Goal: Transaction & Acquisition: Purchase product/service

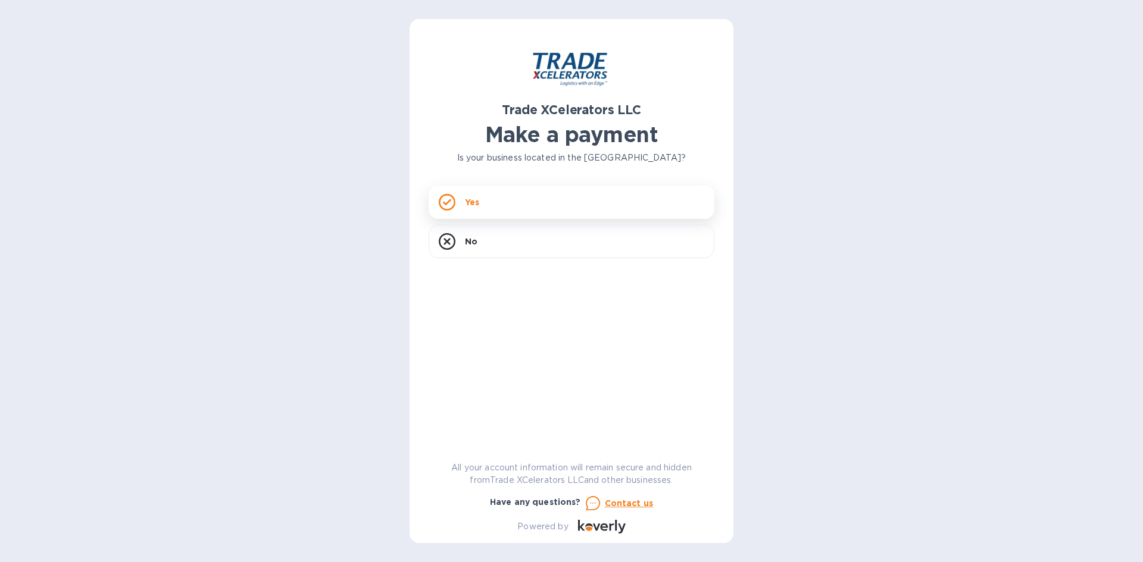
click at [503, 194] on div "Yes" at bounding box center [571, 202] width 286 height 33
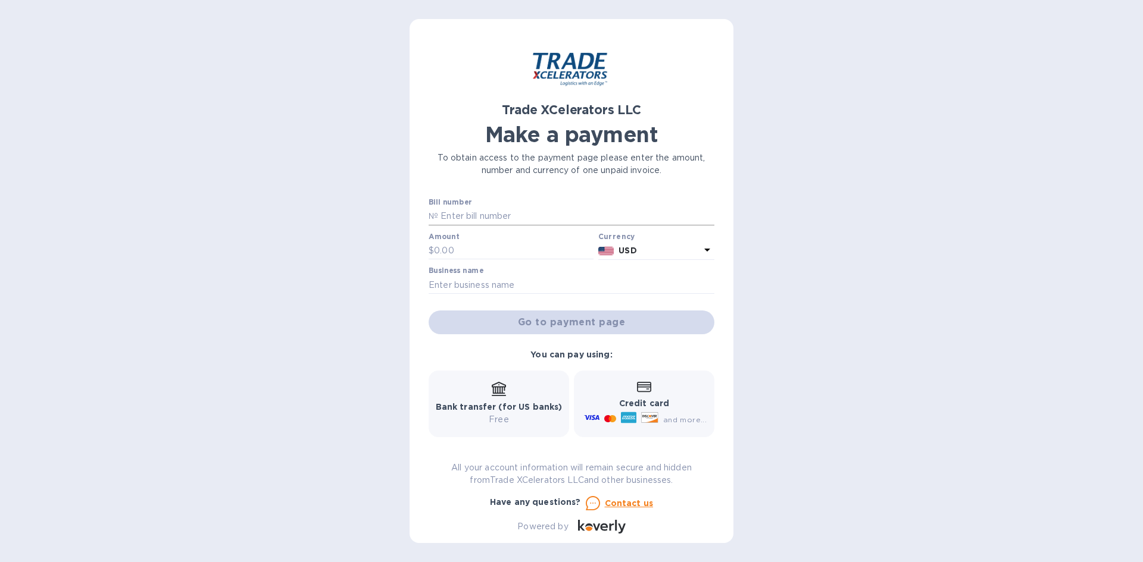
click at [495, 211] on input "text" at bounding box center [576, 217] width 276 height 18
type input "7506523"
click at [488, 256] on input "text" at bounding box center [513, 251] width 159 height 18
click at [597, 292] on input "text" at bounding box center [571, 285] width 286 height 18
click at [492, 254] on input "text" at bounding box center [513, 251] width 159 height 18
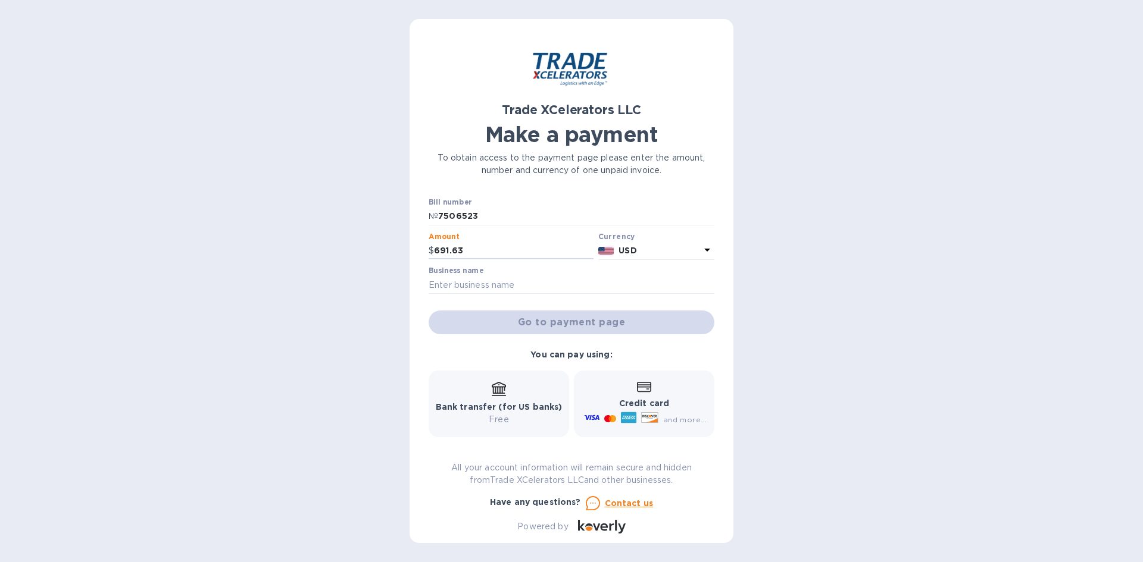
type input "691.63"
click at [356, 276] on div "Trade XCelerators LLC Make a payment To obtain access to the payment page pleas…" at bounding box center [571, 281] width 1143 height 562
click at [474, 282] on input "text" at bounding box center [571, 285] width 286 height 18
type input "Optimum View & Egress"
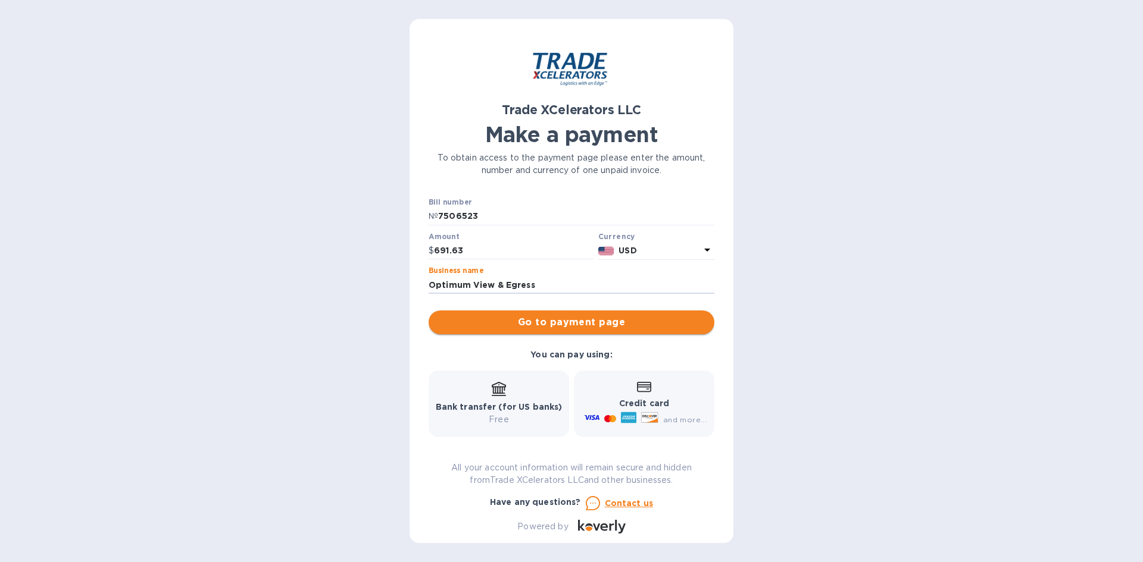
click at [532, 328] on span "Go to payment page" at bounding box center [571, 322] width 267 height 14
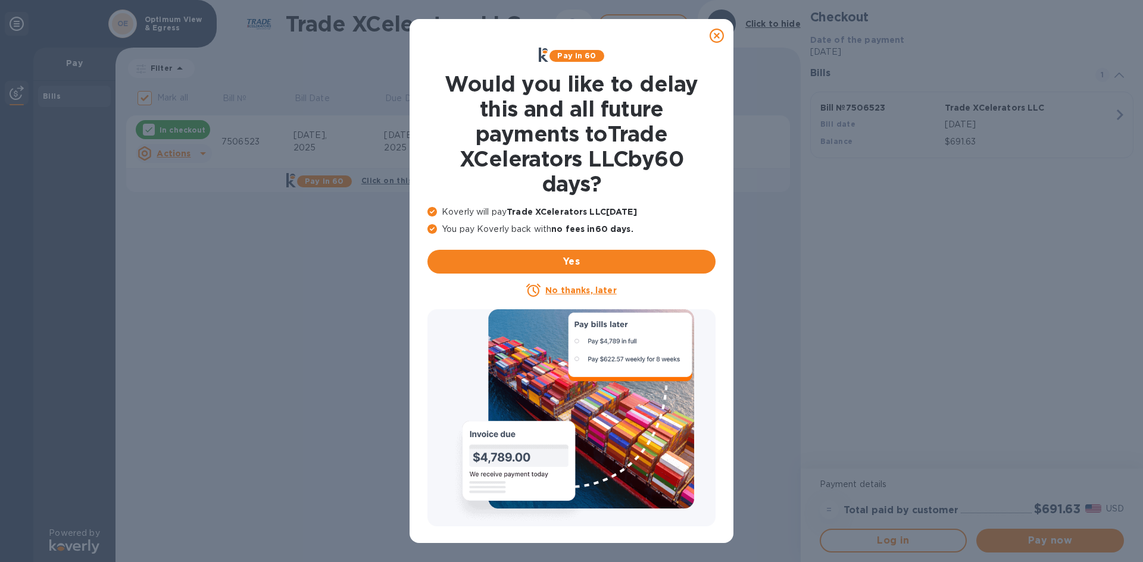
click at [599, 289] on u "No thanks, later" at bounding box center [580, 291] width 71 height 10
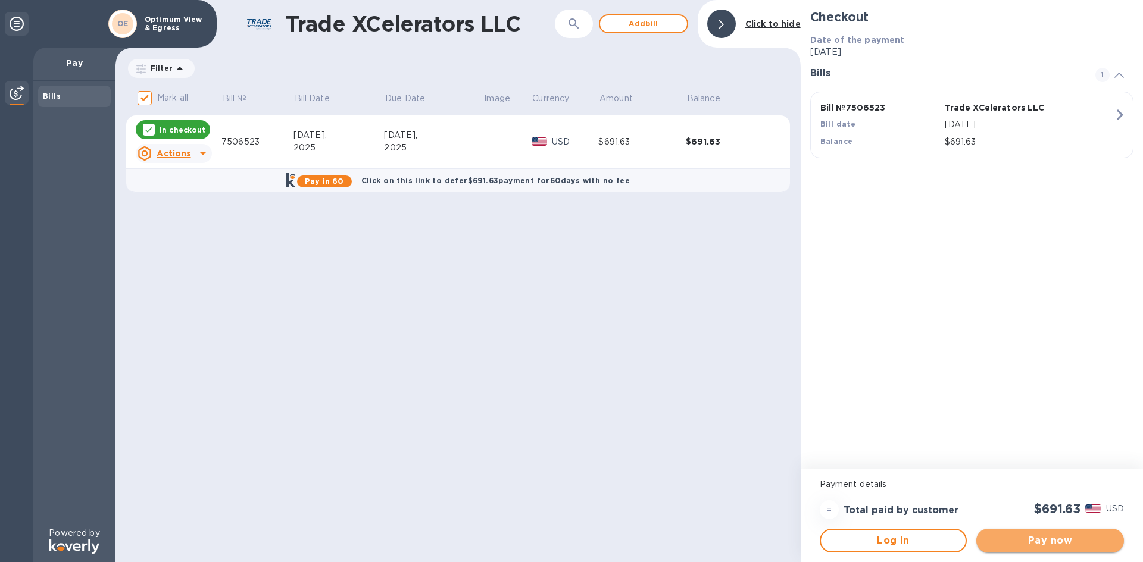
click at [1025, 543] on span "Pay now" at bounding box center [1049, 541] width 129 height 14
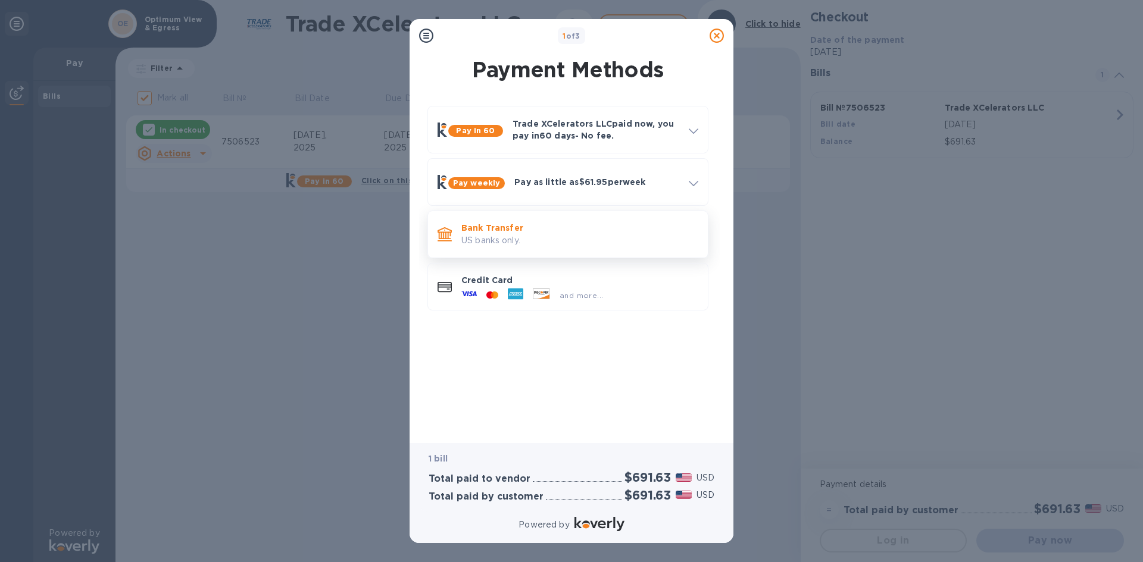
click at [540, 235] on p "US banks only." at bounding box center [579, 240] width 237 height 12
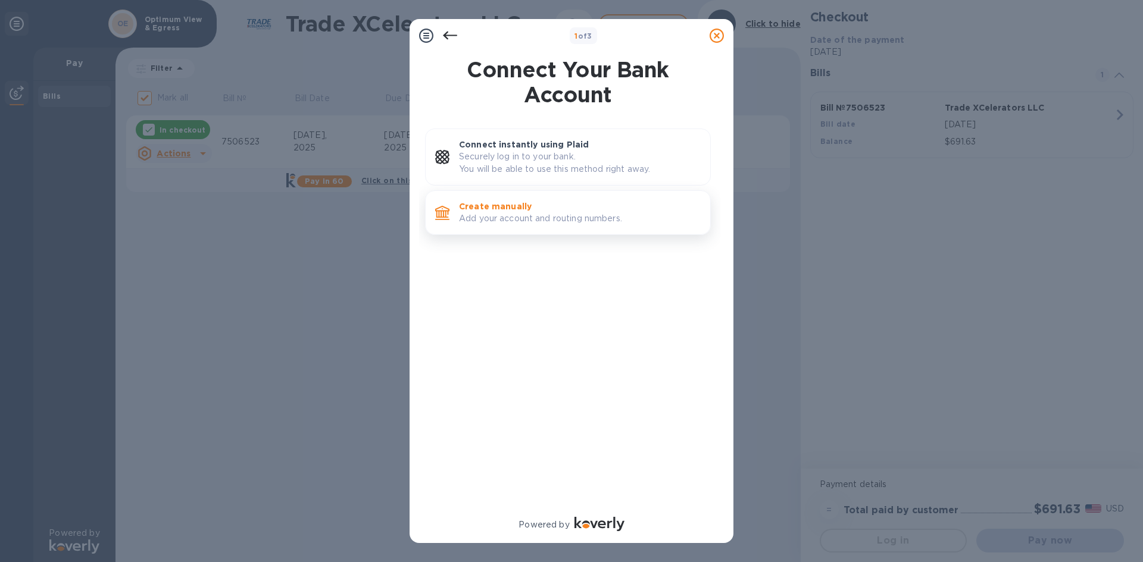
click at [534, 202] on p "Create manually" at bounding box center [580, 207] width 242 height 12
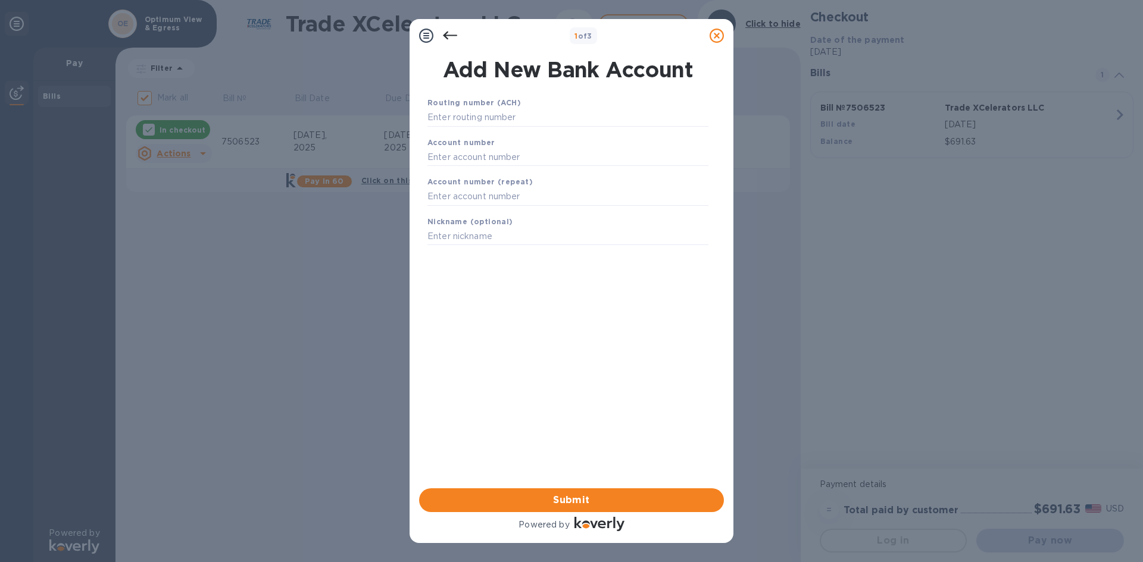
click at [443, 37] on icon at bounding box center [450, 36] width 14 height 14
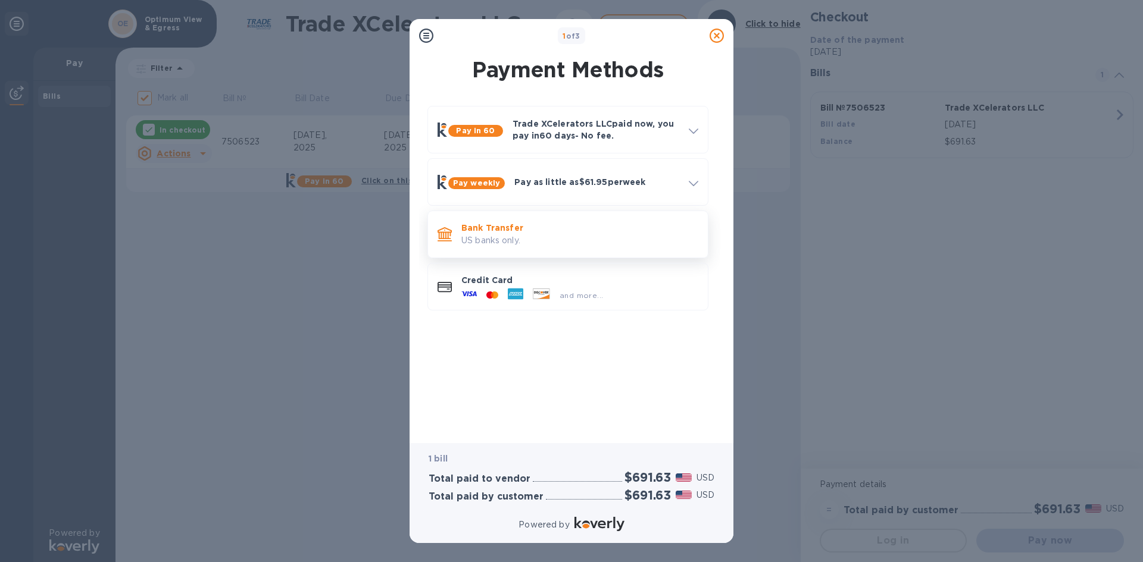
click at [550, 240] on p "US banks only." at bounding box center [579, 240] width 237 height 12
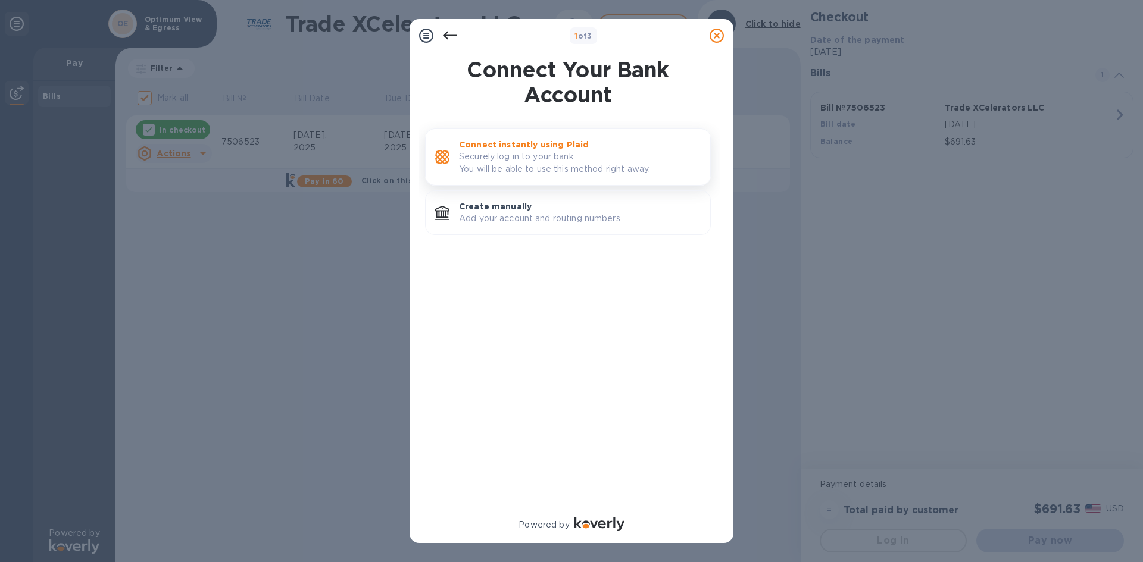
click at [514, 149] on p "Connect instantly using Plaid" at bounding box center [580, 145] width 242 height 12
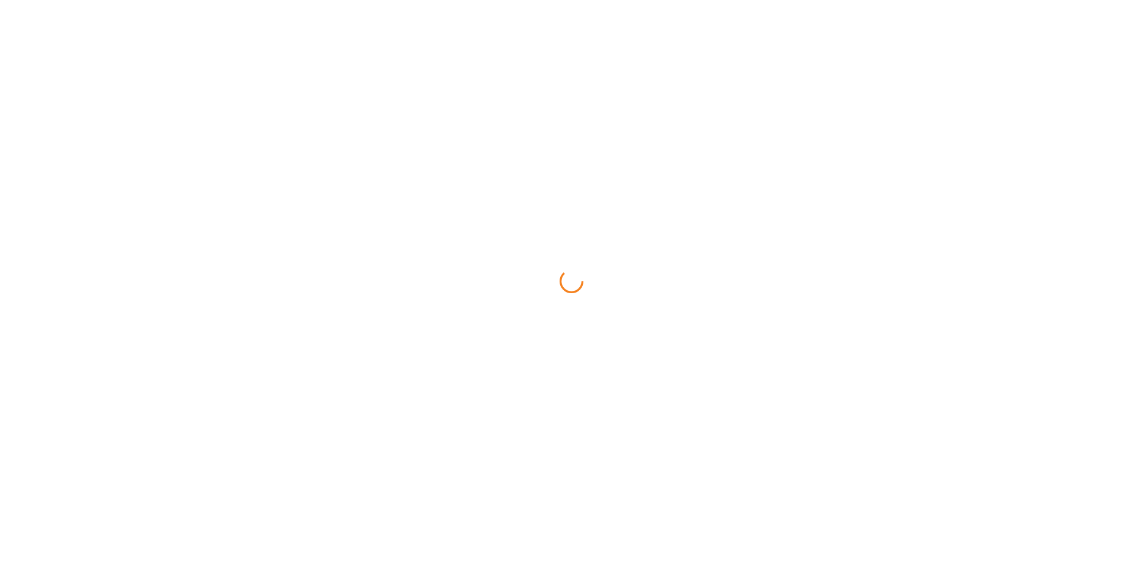
click at [497, 136] on div at bounding box center [571, 281] width 1143 height 562
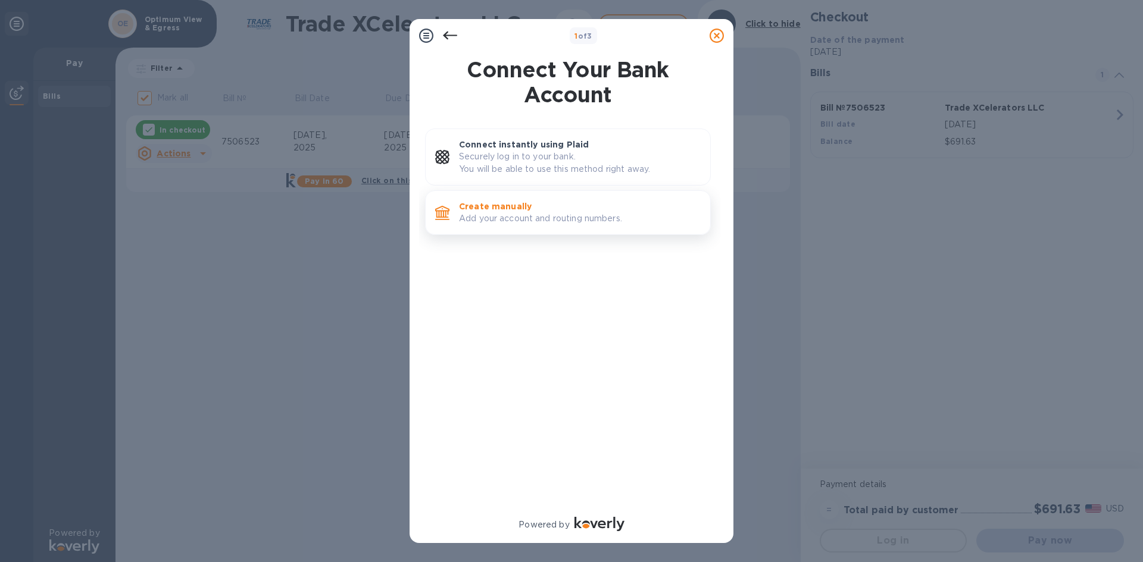
click at [513, 203] on p "Create manually" at bounding box center [580, 207] width 242 height 12
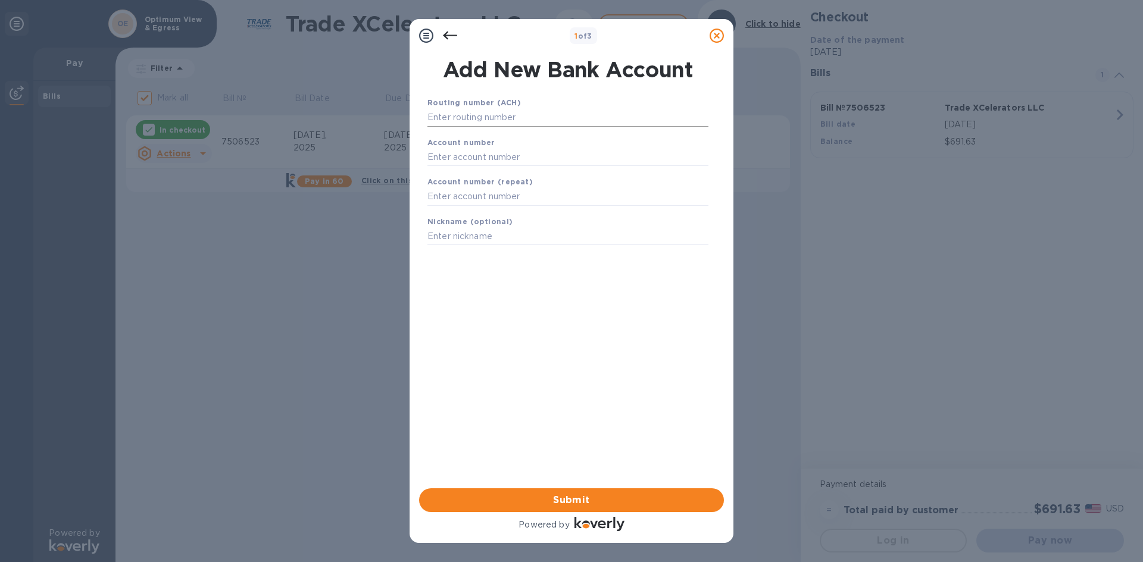
click at [534, 121] on input "text" at bounding box center [567, 118] width 281 height 18
paste input "263177903"
type input "263177903"
click at [415, 182] on div "Add New Bank Account Routing number (ACH) [US_BANK_ROUTING_MICR] SPACE COAST CR…" at bounding box center [571, 270] width 324 height 436
click at [440, 172] on input "text" at bounding box center [567, 172] width 281 height 18
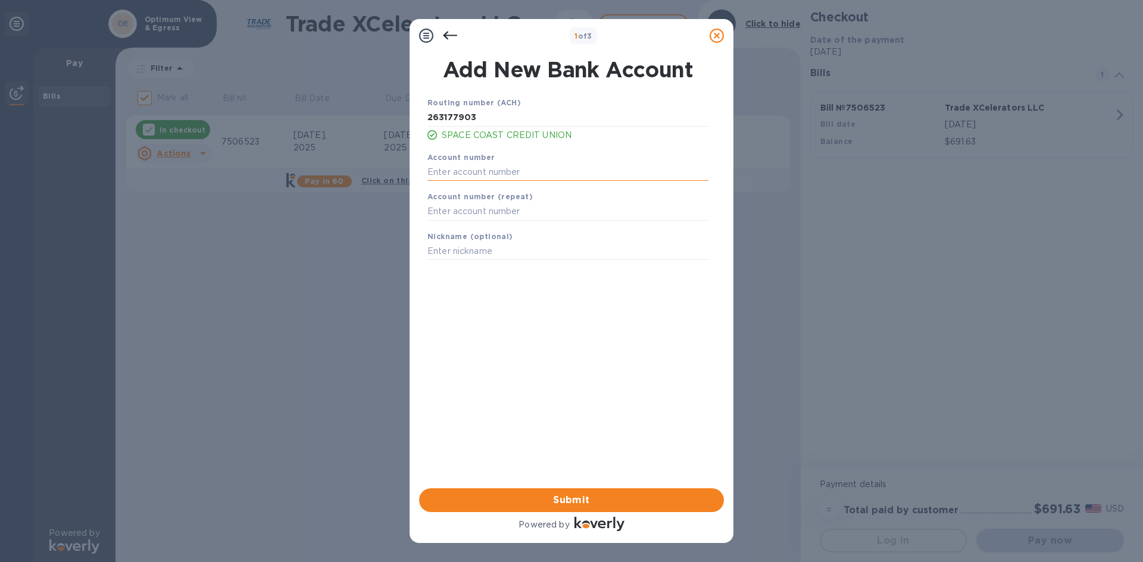
paste input "8100018411983"
type input "8100018411983"
click at [474, 205] on input "text" at bounding box center [567, 212] width 281 height 18
paste input "8100018411983"
type input "8100018411983"
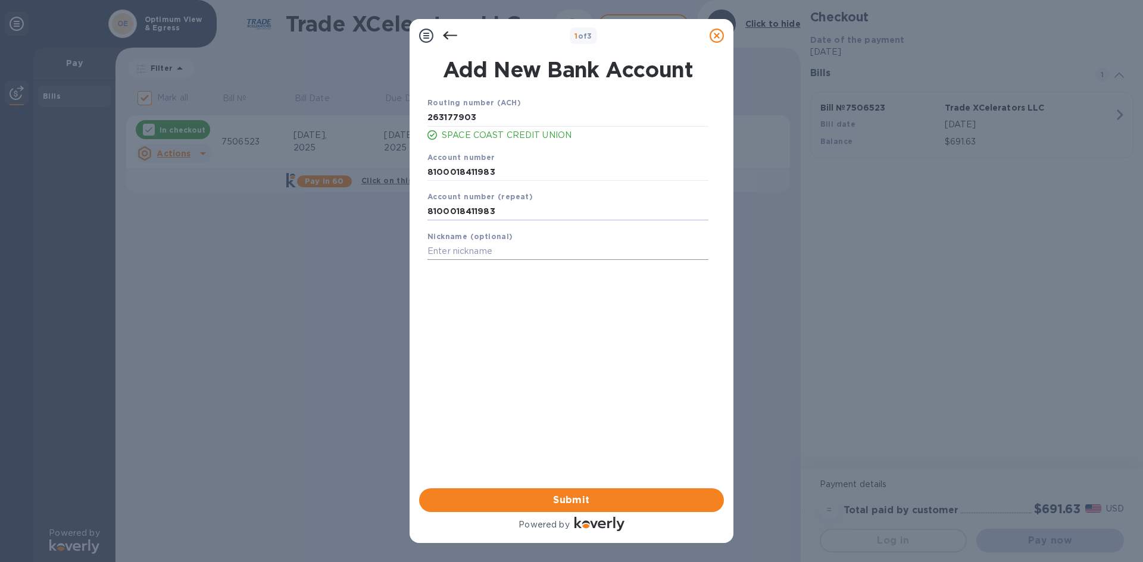
click at [470, 254] on input "text" at bounding box center [567, 252] width 281 height 18
type input "Space Coast"
click at [561, 496] on span "Submit" at bounding box center [571, 500] width 286 height 14
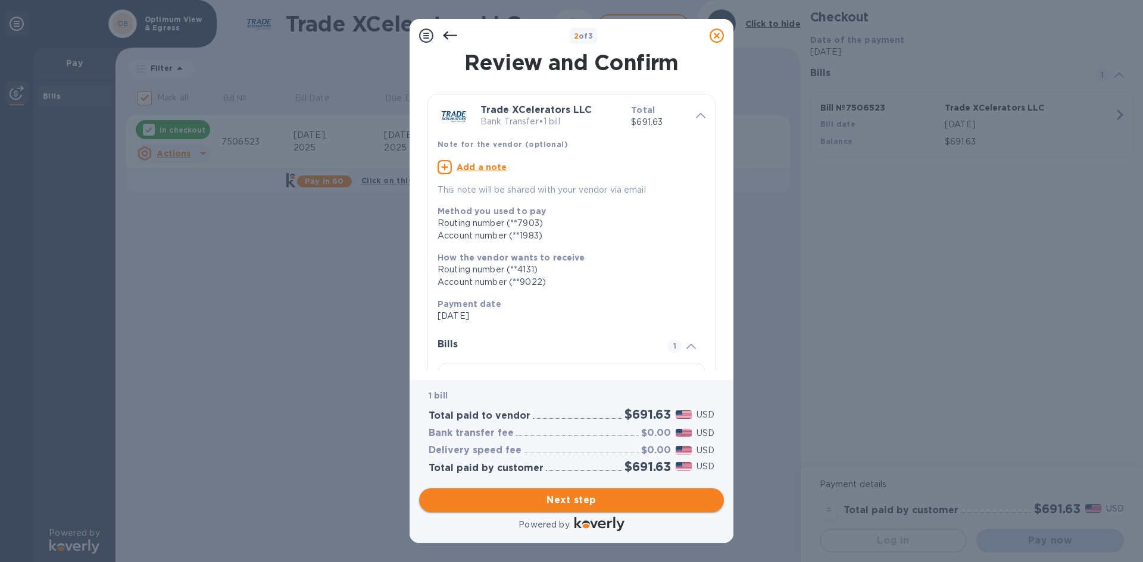
click at [589, 502] on span "Next step" at bounding box center [571, 500] width 286 height 14
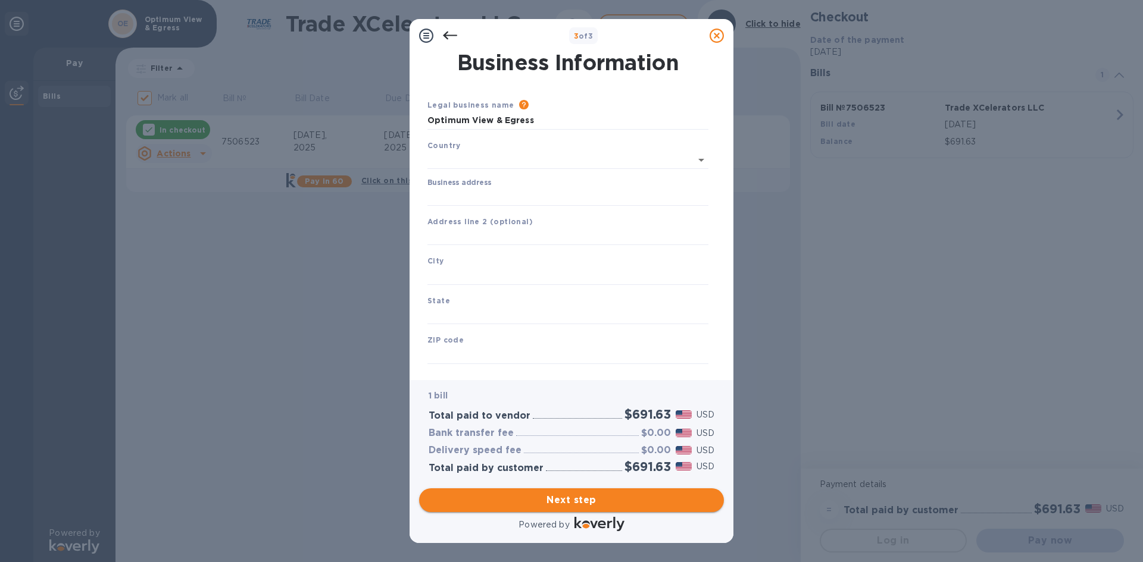
type input "[GEOGRAPHIC_DATA]"
click at [486, 195] on input "Business address" at bounding box center [567, 195] width 281 height 18
type input "[STREET_ADDRESS][PERSON_NAME]"
click at [472, 239] on input "text" at bounding box center [567, 235] width 281 height 18
type input "STE 95"
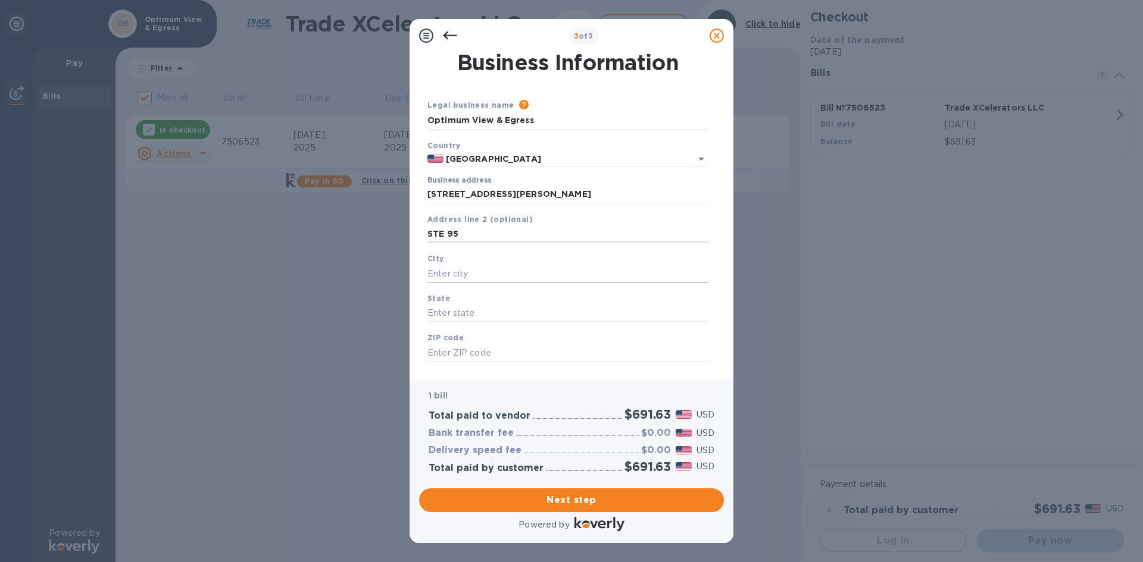
click at [476, 275] on input "text" at bounding box center [567, 274] width 281 height 18
type input "Titusville"
click at [472, 317] on input "text" at bounding box center [567, 314] width 281 height 18
type input "FL"
click at [471, 346] on input "text" at bounding box center [567, 353] width 281 height 18
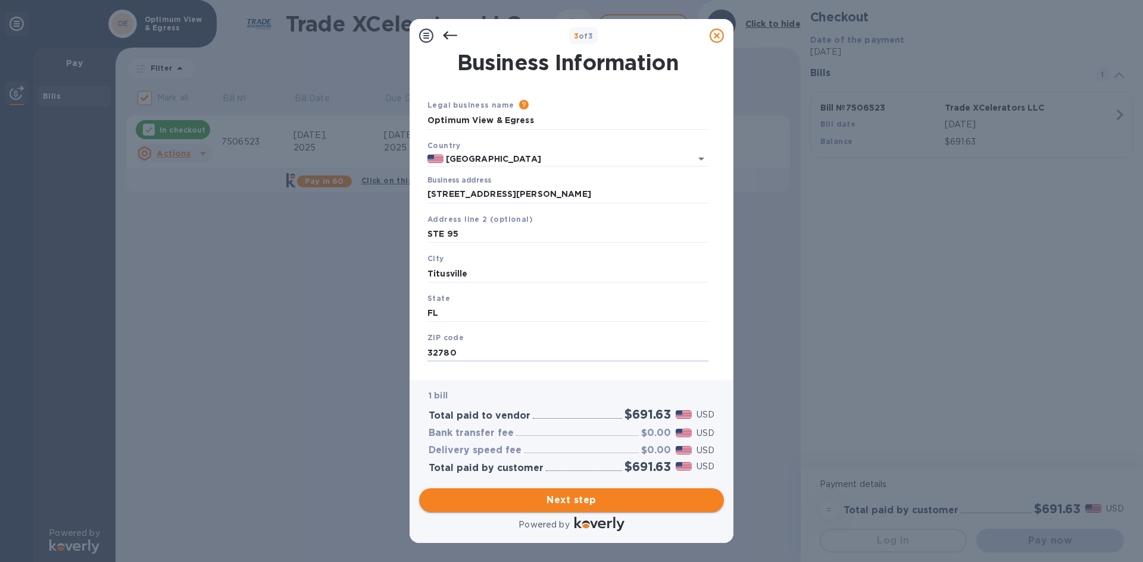
type input "32780"
click at [591, 502] on span "Next step" at bounding box center [571, 500] width 286 height 14
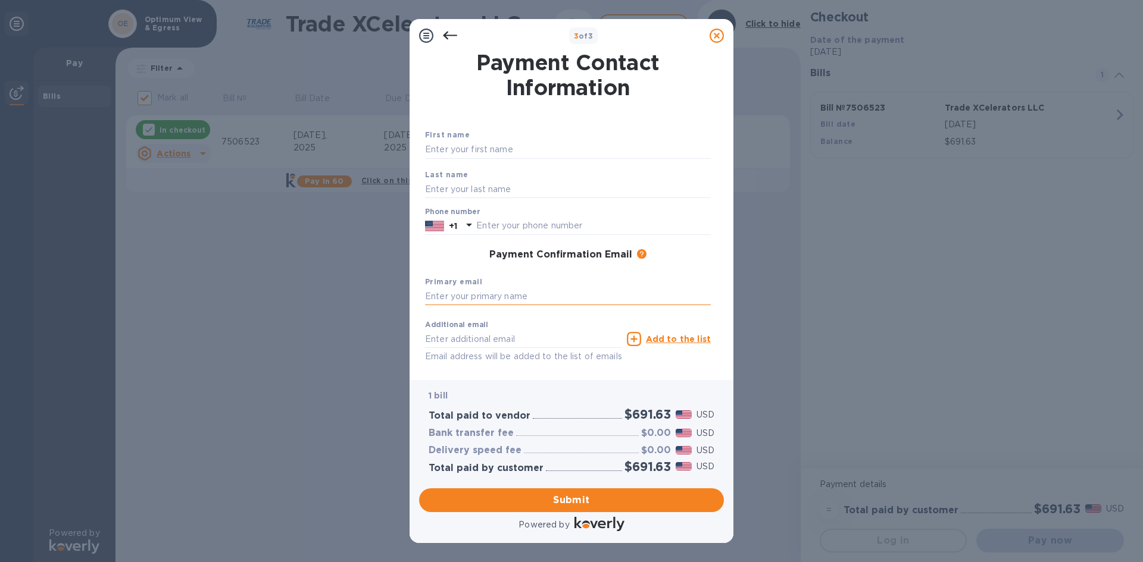
click at [519, 298] on input "text" at bounding box center [568, 297] width 286 height 18
drag, startPoint x: 483, startPoint y: 299, endPoint x: 411, endPoint y: 303, distance: 72.2
click at [411, 303] on div "Payment Contact Information First name Last name Phone number +1 Payment Confir…" at bounding box center [571, 216] width 324 height 328
type input "[EMAIL_ADDRESS][DOMAIN_NAME]"
click at [454, 344] on input "text" at bounding box center [523, 339] width 197 height 18
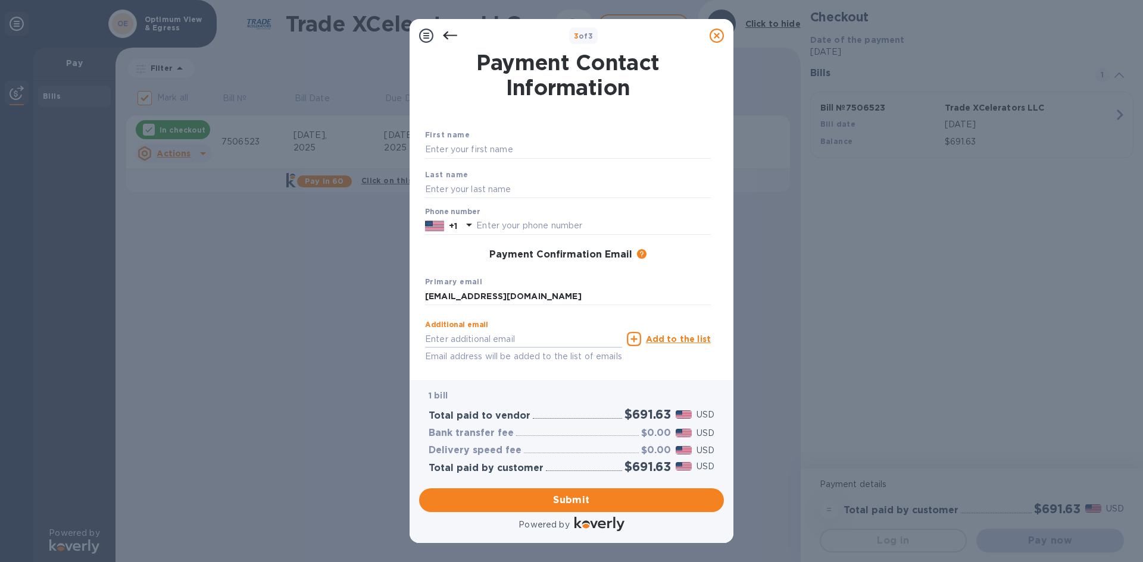
paste input "[EMAIL_ADDRESS][DOMAIN_NAME]"
type input "[EMAIL_ADDRESS][DOMAIN_NAME]"
click at [455, 369] on div "Additional email [EMAIL_ADDRESS][DOMAIN_NAME] Email address will be added to th…" at bounding box center [568, 350] width 286 height 71
click at [453, 151] on input "text" at bounding box center [568, 150] width 286 height 18
type input "Josepjh"
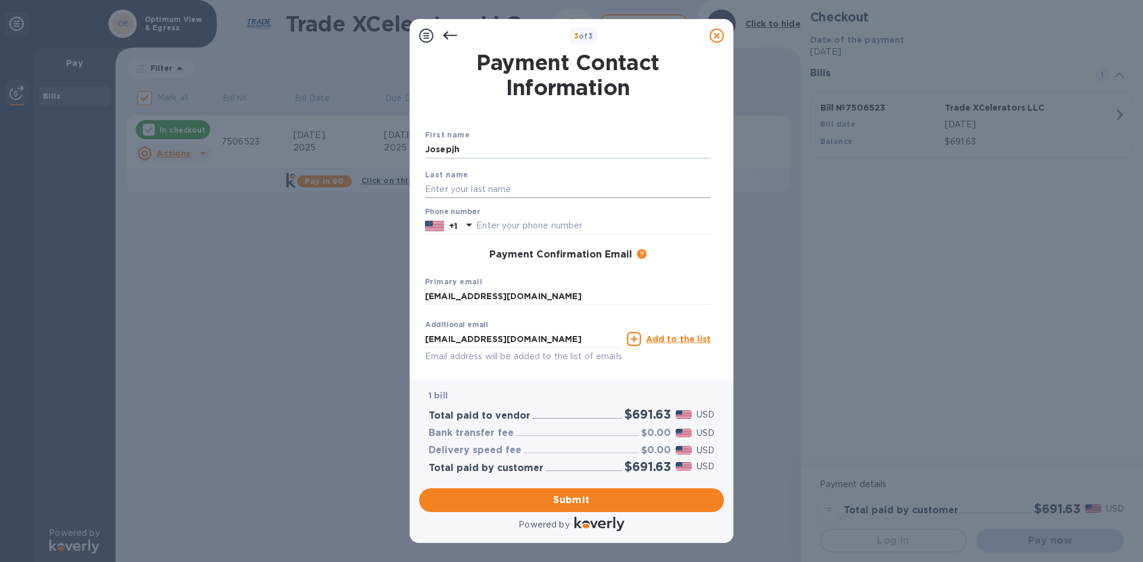
click at [459, 189] on input "text" at bounding box center [568, 189] width 286 height 18
type input "[PERSON_NAME]"
click at [464, 147] on input "Josepjh" at bounding box center [568, 150] width 286 height 18
type input "[PERSON_NAME]"
click at [437, 189] on input "[PERSON_NAME]" at bounding box center [568, 189] width 286 height 18
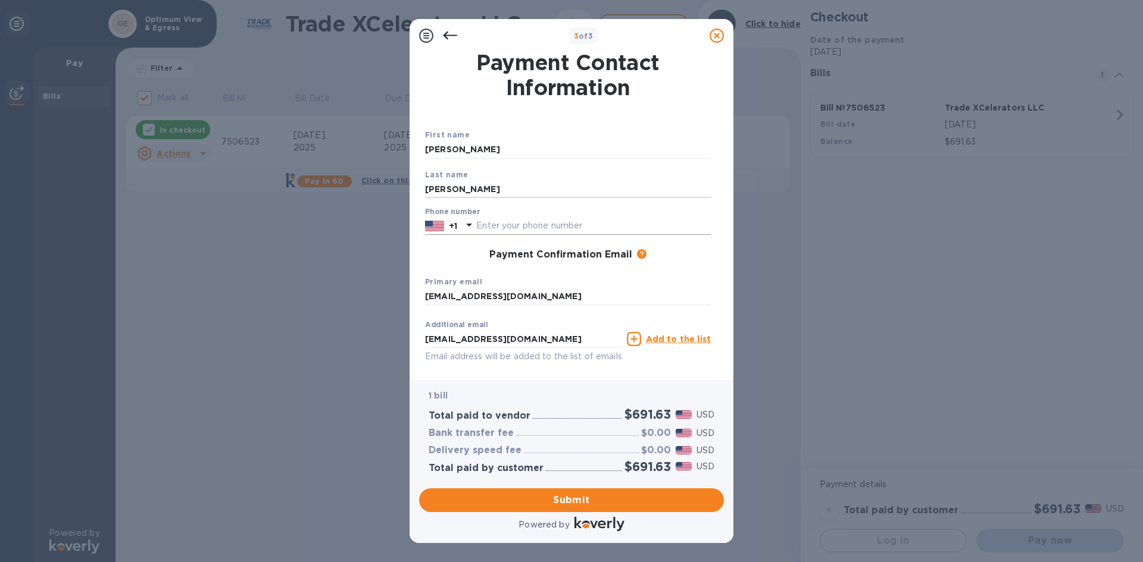
type input "[PERSON_NAME]"
click at [514, 226] on input "text" at bounding box center [593, 226] width 234 height 18
type input "5619297748"
click at [464, 255] on div "Payment Confirmation Email The added email addresses will be used to send the p…" at bounding box center [568, 255] width 286 height 12
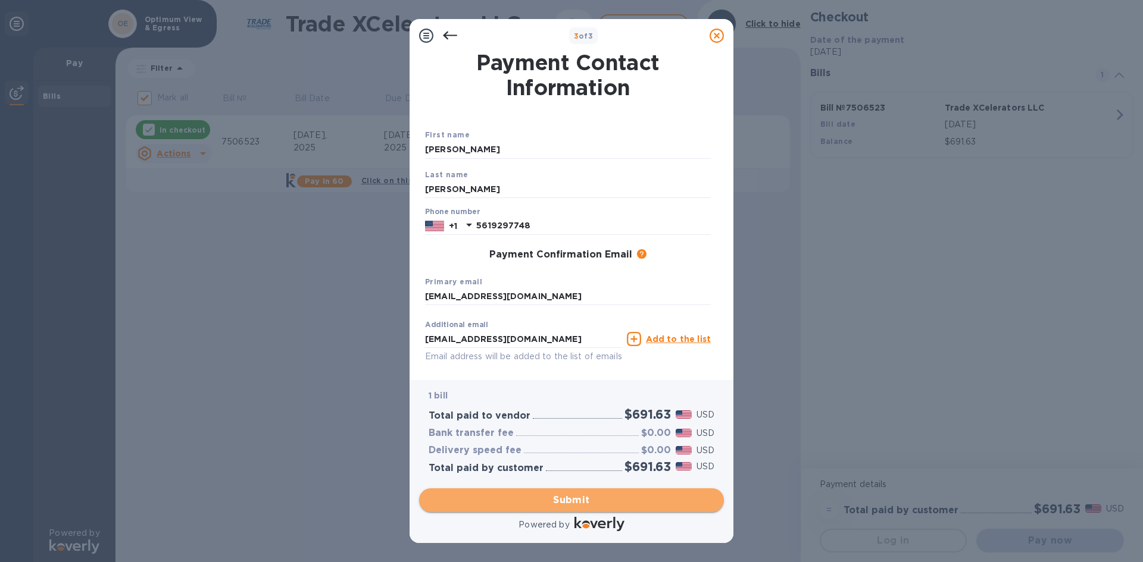
click at [586, 503] on span "Submit" at bounding box center [571, 500] width 286 height 14
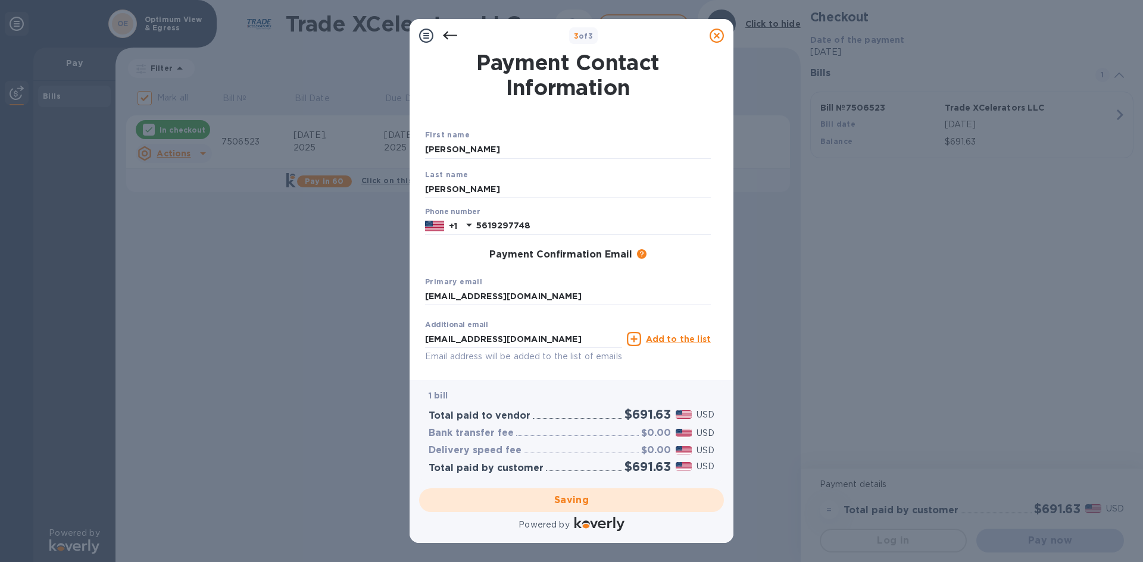
checkbox input "false"
